Goal: Obtain resource: Obtain resource

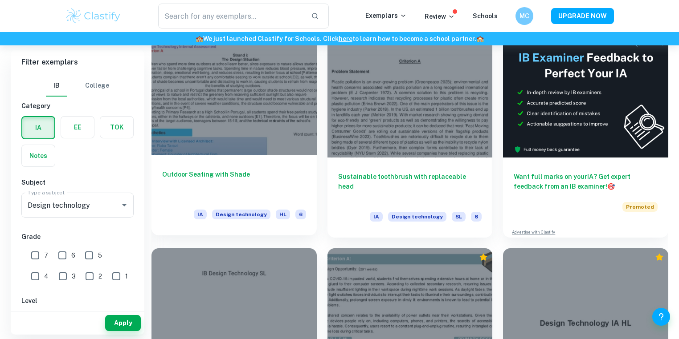
scroll to position [237, 0]
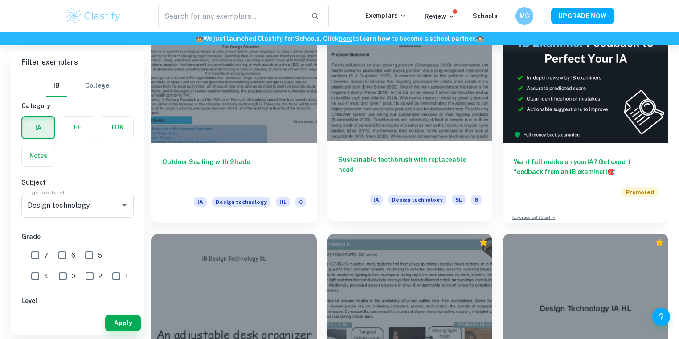
click at [389, 126] on div at bounding box center [409, 79] width 165 height 124
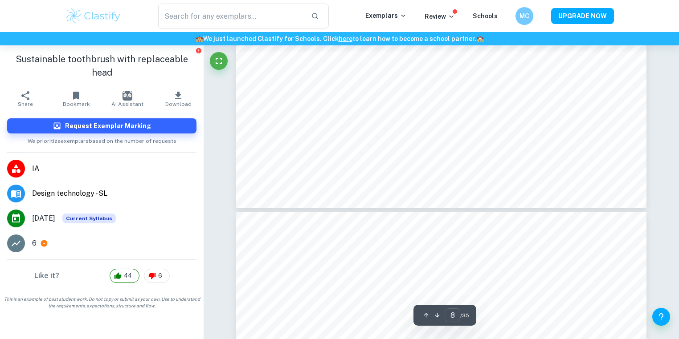
scroll to position [4177, 0]
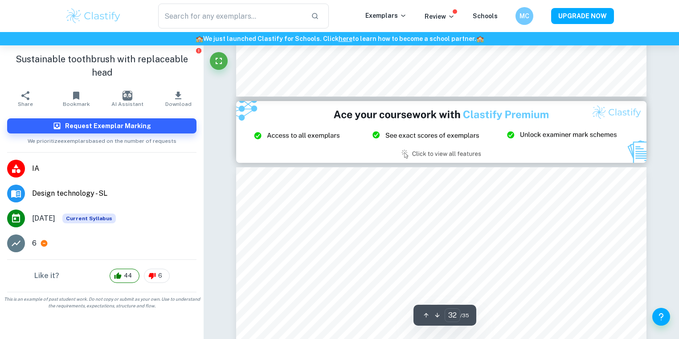
type input "33"
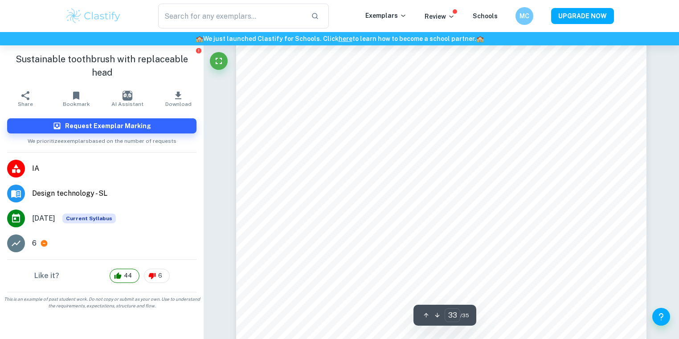
scroll to position [19226, 0]
